Goal: Information Seeking & Learning: Learn about a topic

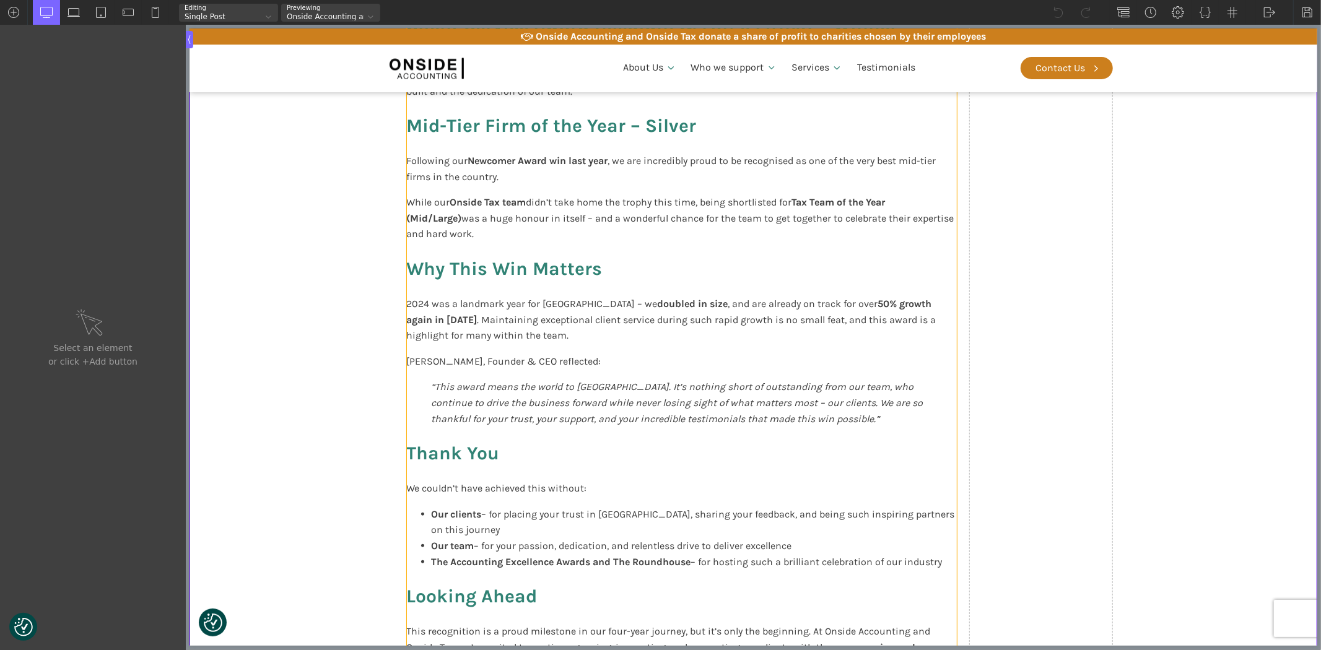
scroll to position [826, 0]
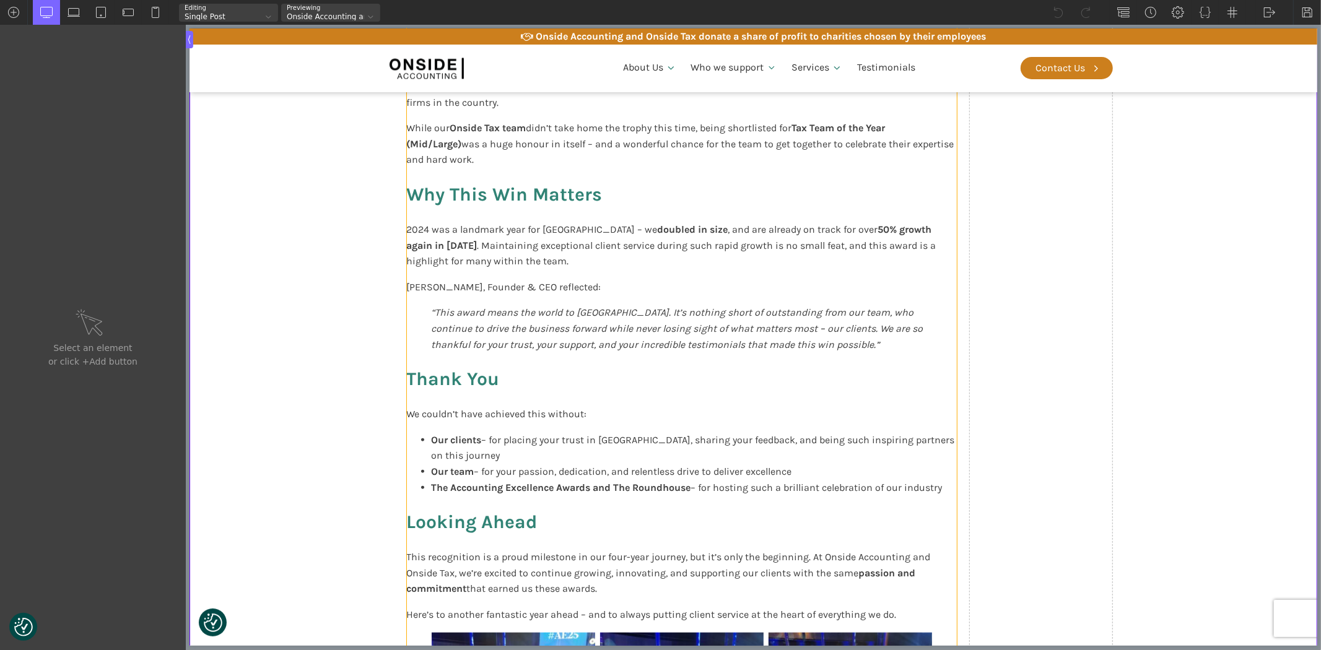
click at [670, 362] on h3 "Thank You" at bounding box center [681, 379] width 550 height 34
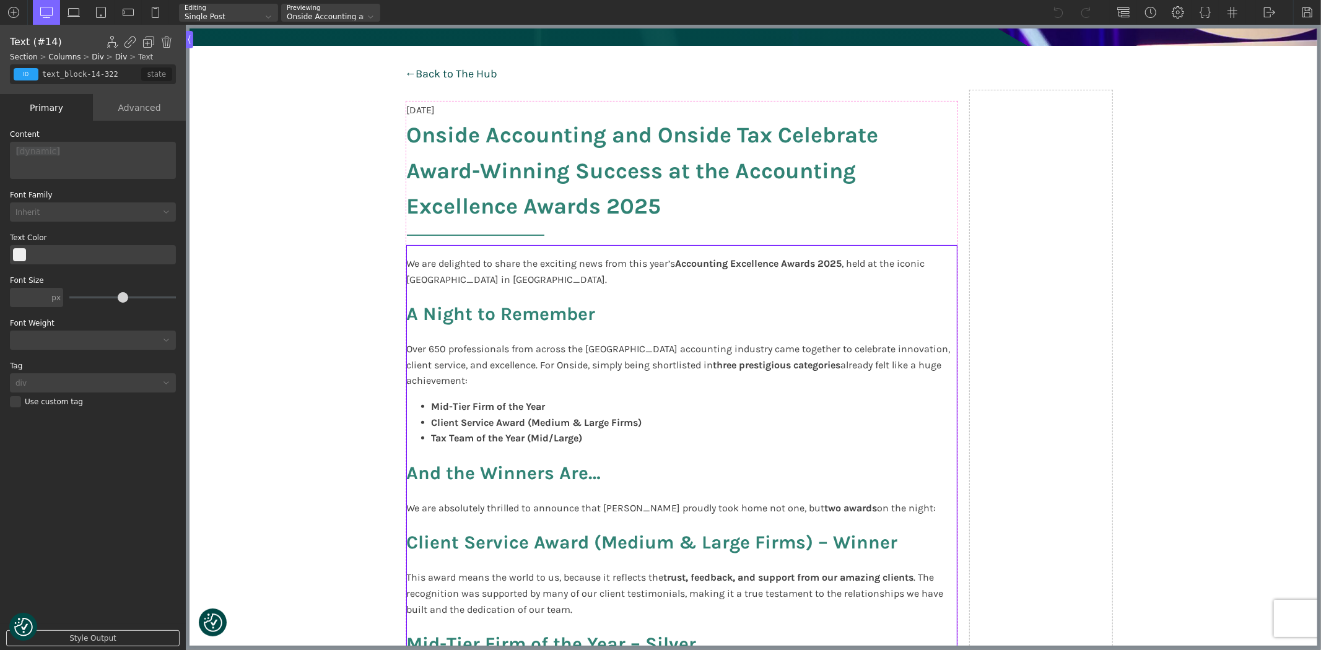
scroll to position [69, 0]
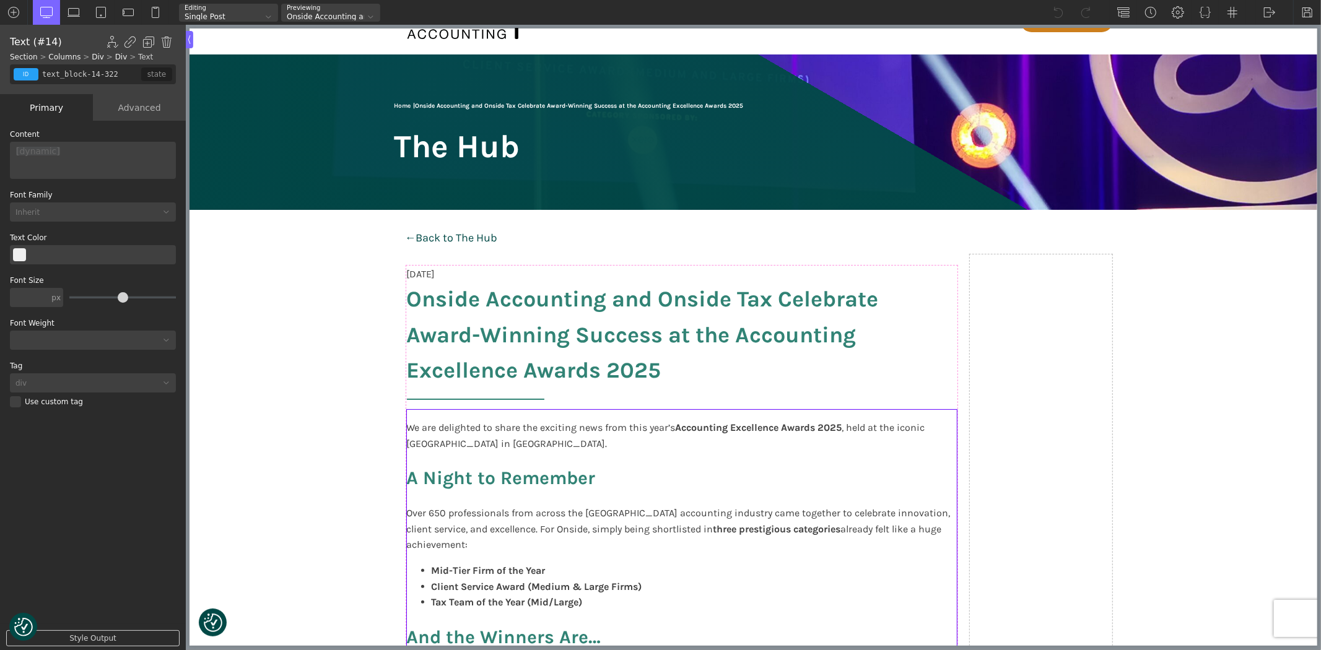
click at [807, 462] on h3 "A Night to Remember" at bounding box center [681, 479] width 550 height 34
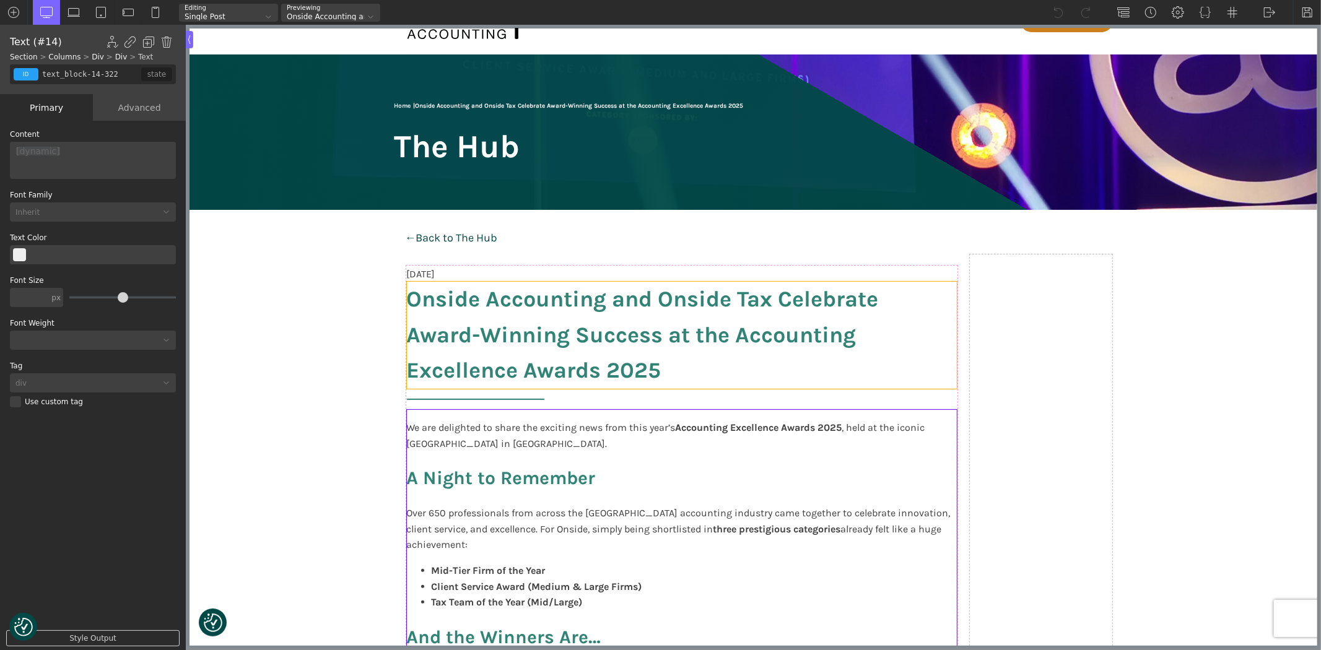
click at [634, 315] on span "Onside Accounting and Onside Tax Celebrate Award-Winning Success at the Account…" at bounding box center [681, 335] width 550 height 107
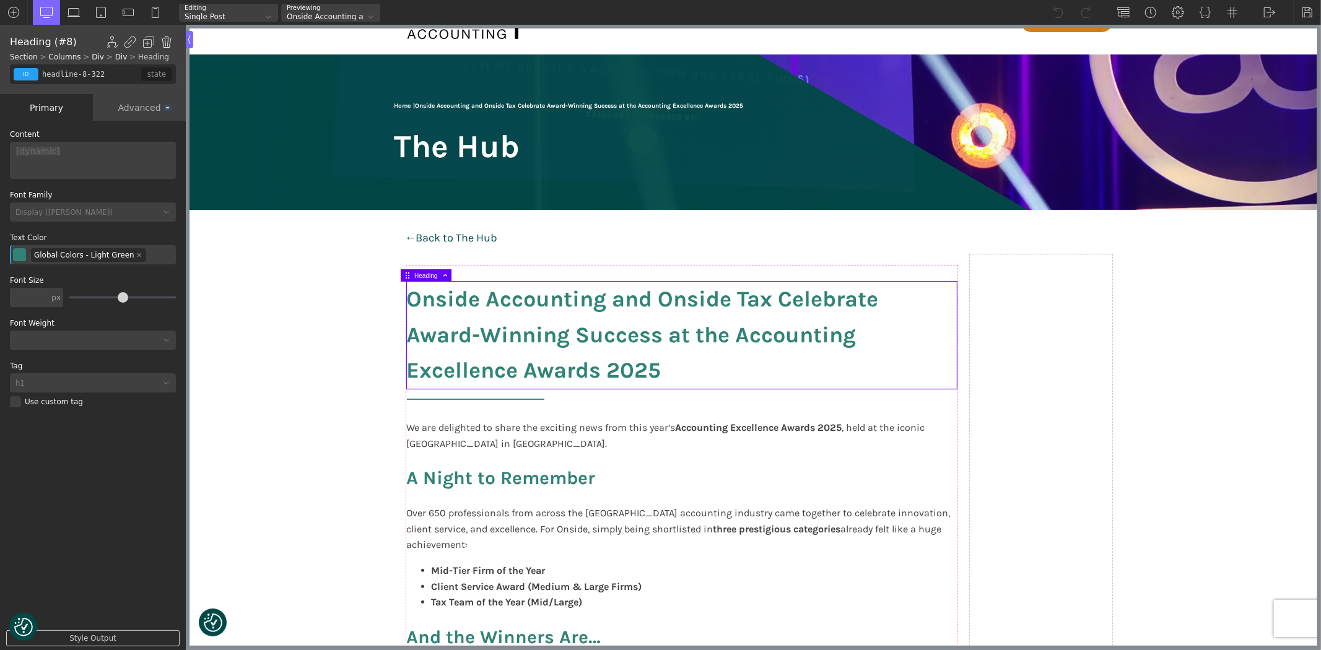
click at [162, 39] on img at bounding box center [166, 42] width 12 height 12
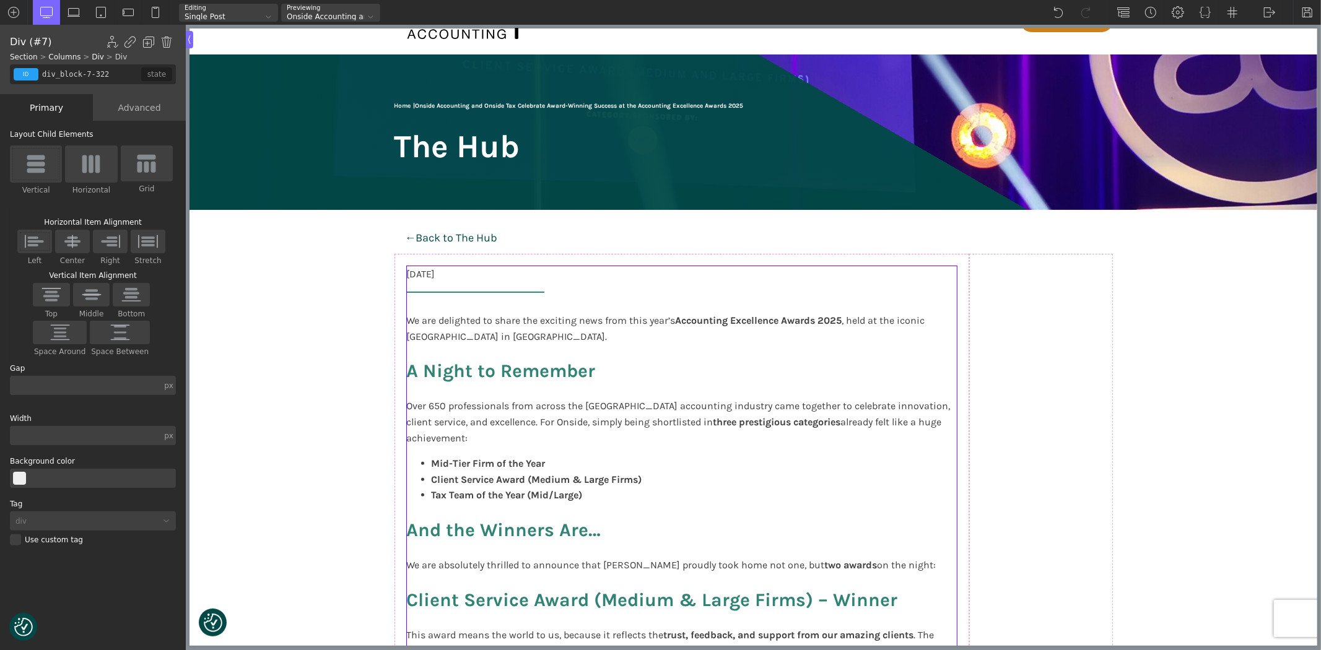
click at [168, 46] on img at bounding box center [166, 42] width 12 height 12
type input "div_block-4-322"
type input "80.00"
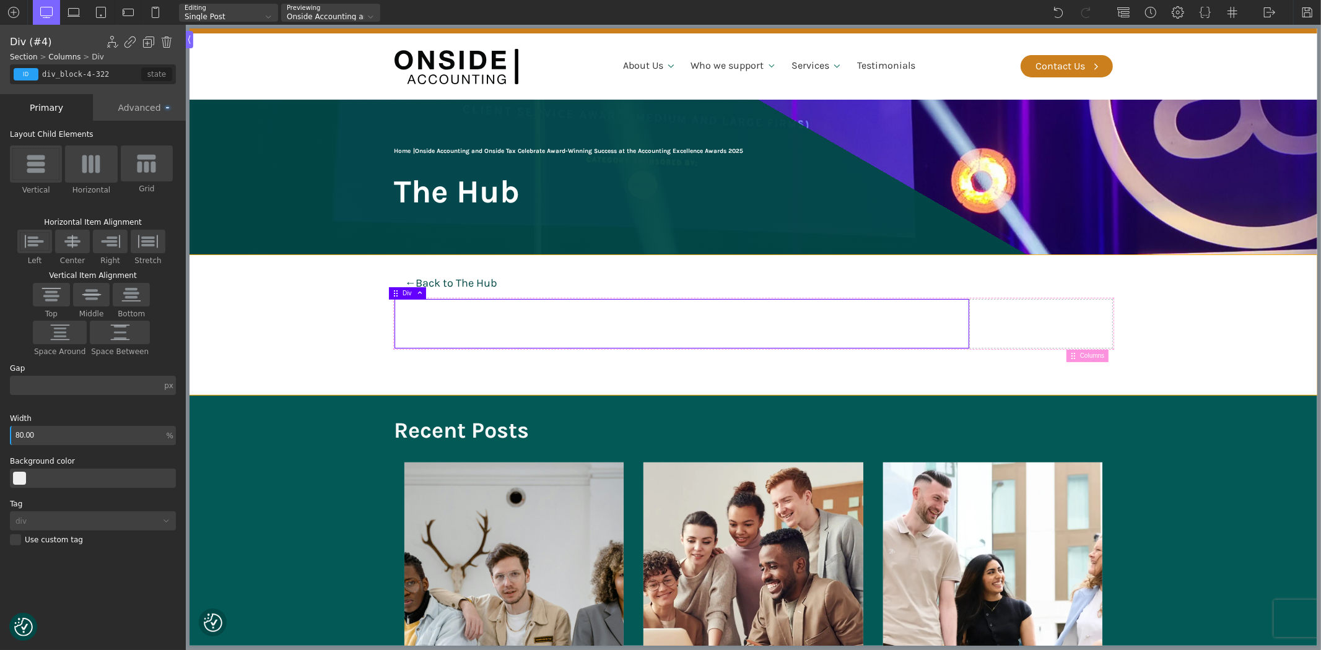
scroll to position [0, 0]
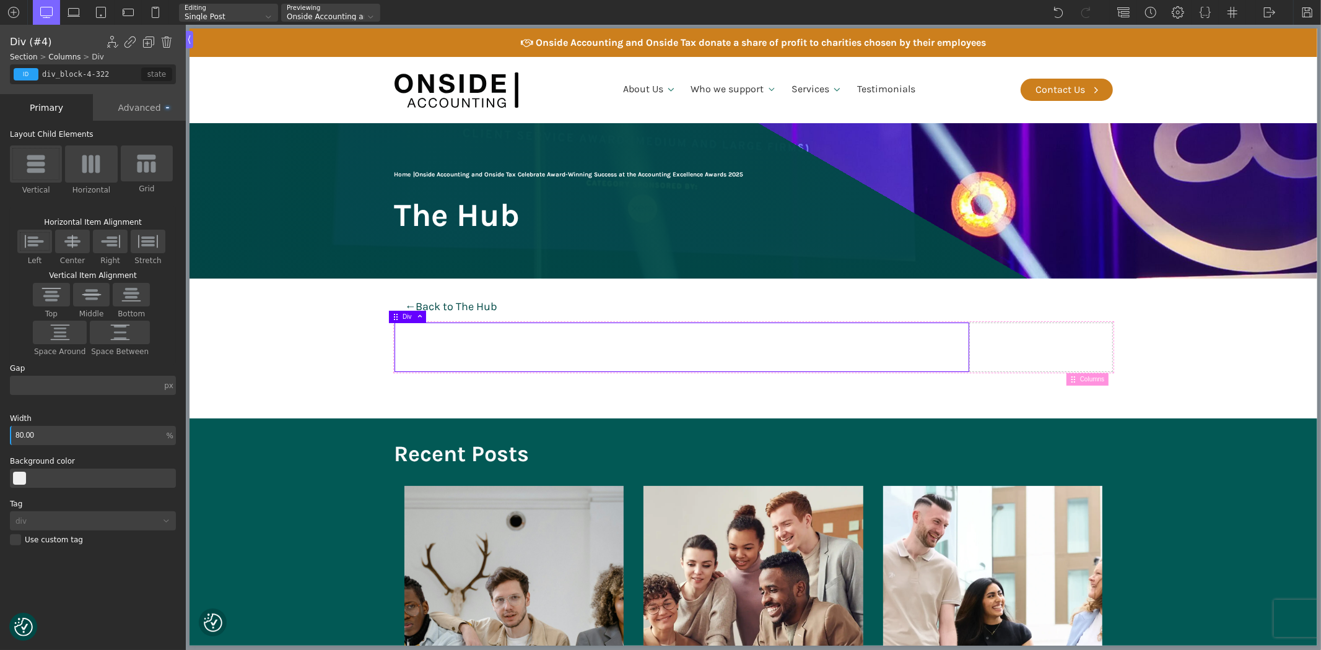
click at [268, 14] on div at bounding box center [268, 17] width 13 height 13
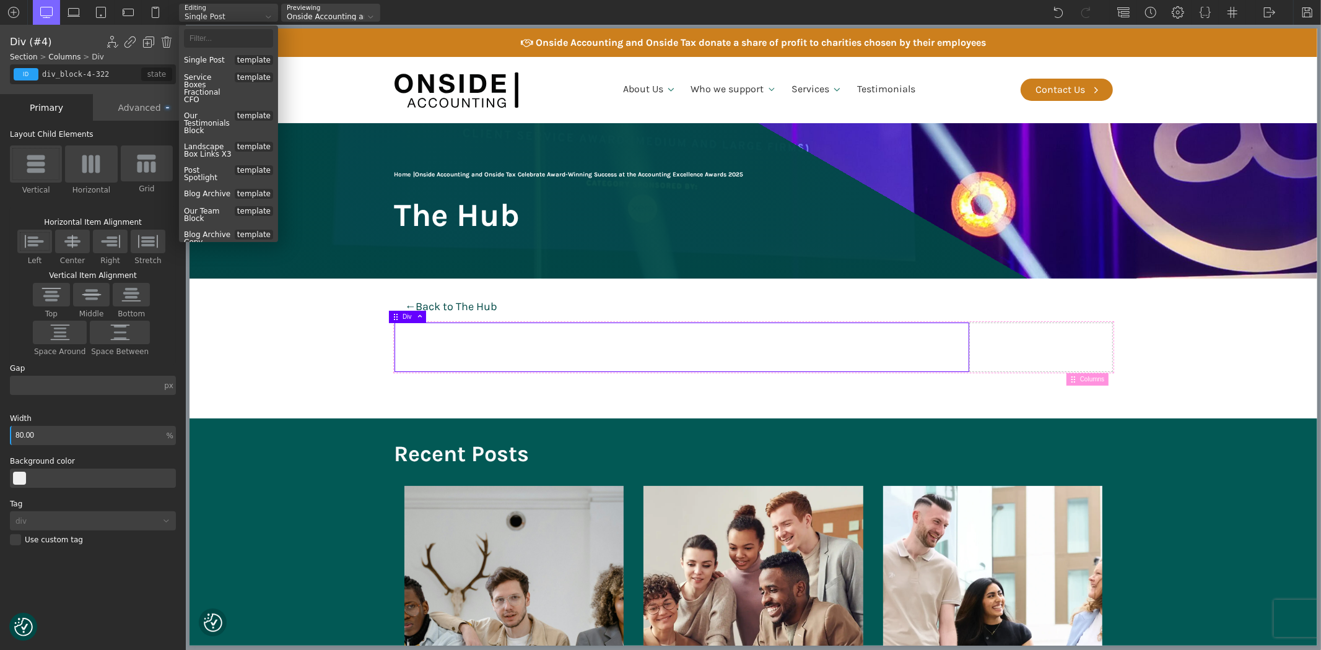
click at [268, 14] on div at bounding box center [268, 17] width 13 height 13
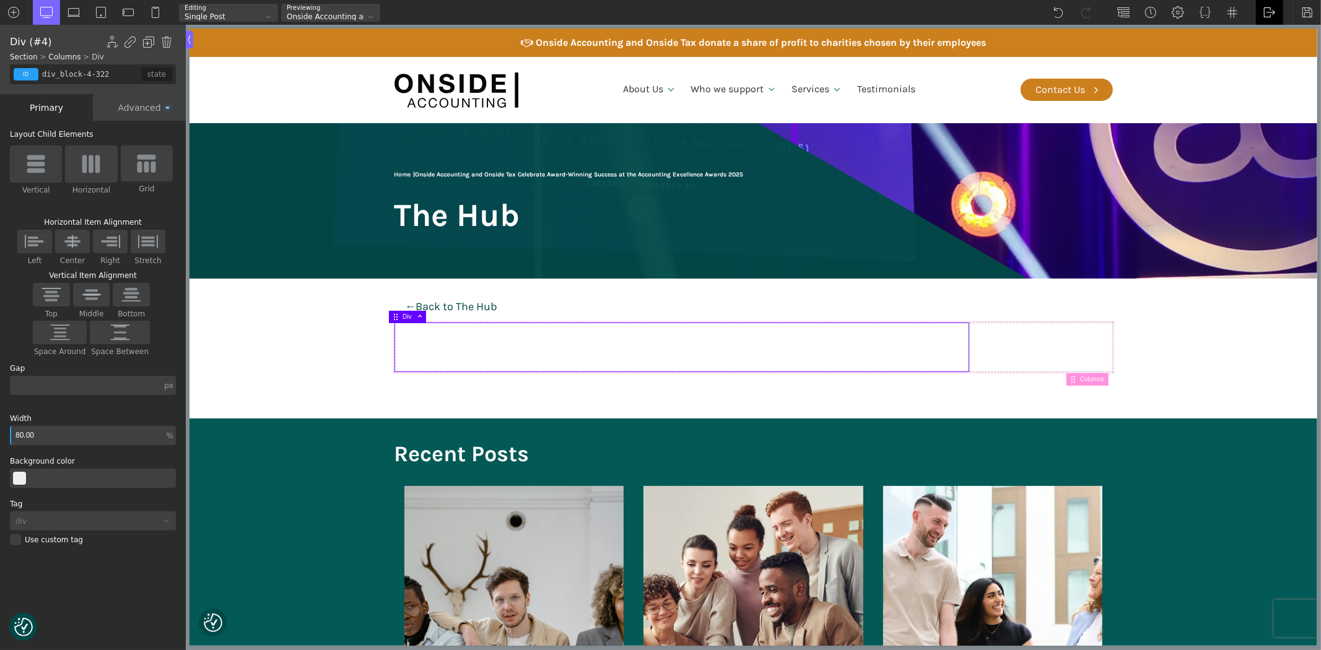
click at [1270, 9] on img at bounding box center [1270, 12] width 12 height 12
click at [1280, 32] on link "WP Admin" at bounding box center [1282, 32] width 53 height 20
